Goal: Download file/media

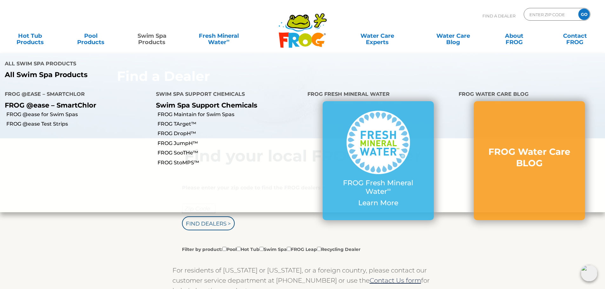
click at [147, 35] on link "Swim Spa Products" at bounding box center [151, 36] width 47 height 13
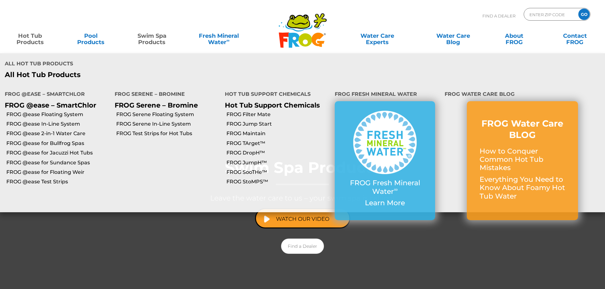
click at [19, 41] on link "Hot Tub Products" at bounding box center [29, 36] width 47 height 13
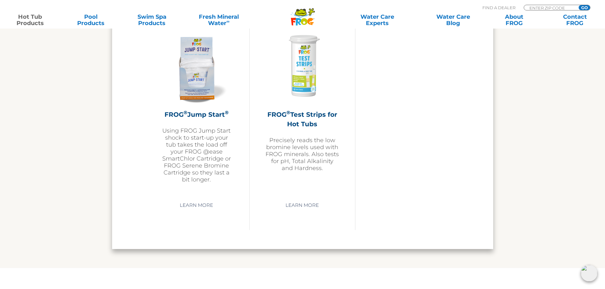
scroll to position [1588, 0]
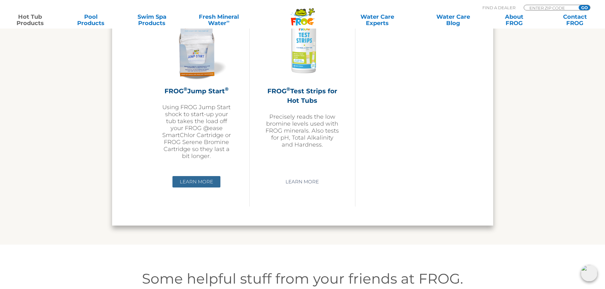
click at [183, 185] on link "Learn More" at bounding box center [196, 181] width 48 height 11
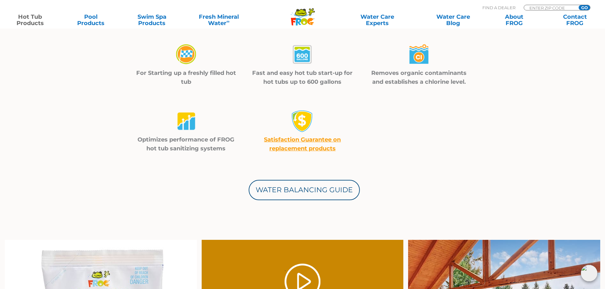
scroll to position [222, 0]
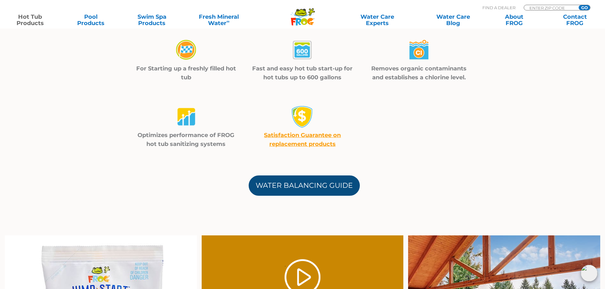
click at [295, 185] on link "Water Balancing Guide" at bounding box center [304, 186] width 111 height 20
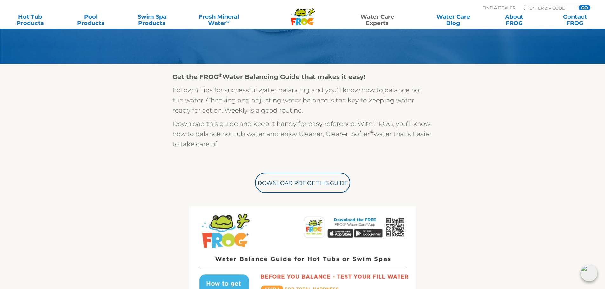
scroll to position [159, 0]
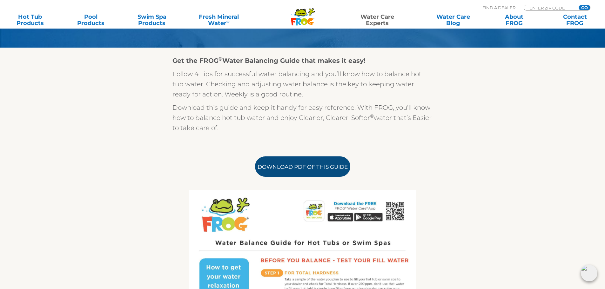
click at [306, 166] on link "Download PDF of this Guide" at bounding box center [302, 167] width 95 height 20
